Goal: Information Seeking & Learning: Learn about a topic

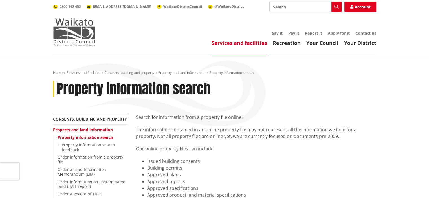
click at [74, 45] on img at bounding box center [74, 32] width 42 height 28
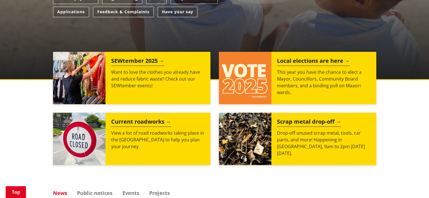
scroll to position [197, 0]
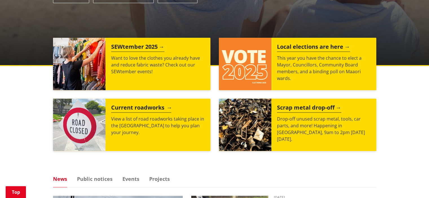
click at [179, 124] on p "View a list of road roadworks taking place in the Waikato district to help you …" at bounding box center [158, 126] width 94 height 20
